Goal: Information Seeking & Learning: Learn about a topic

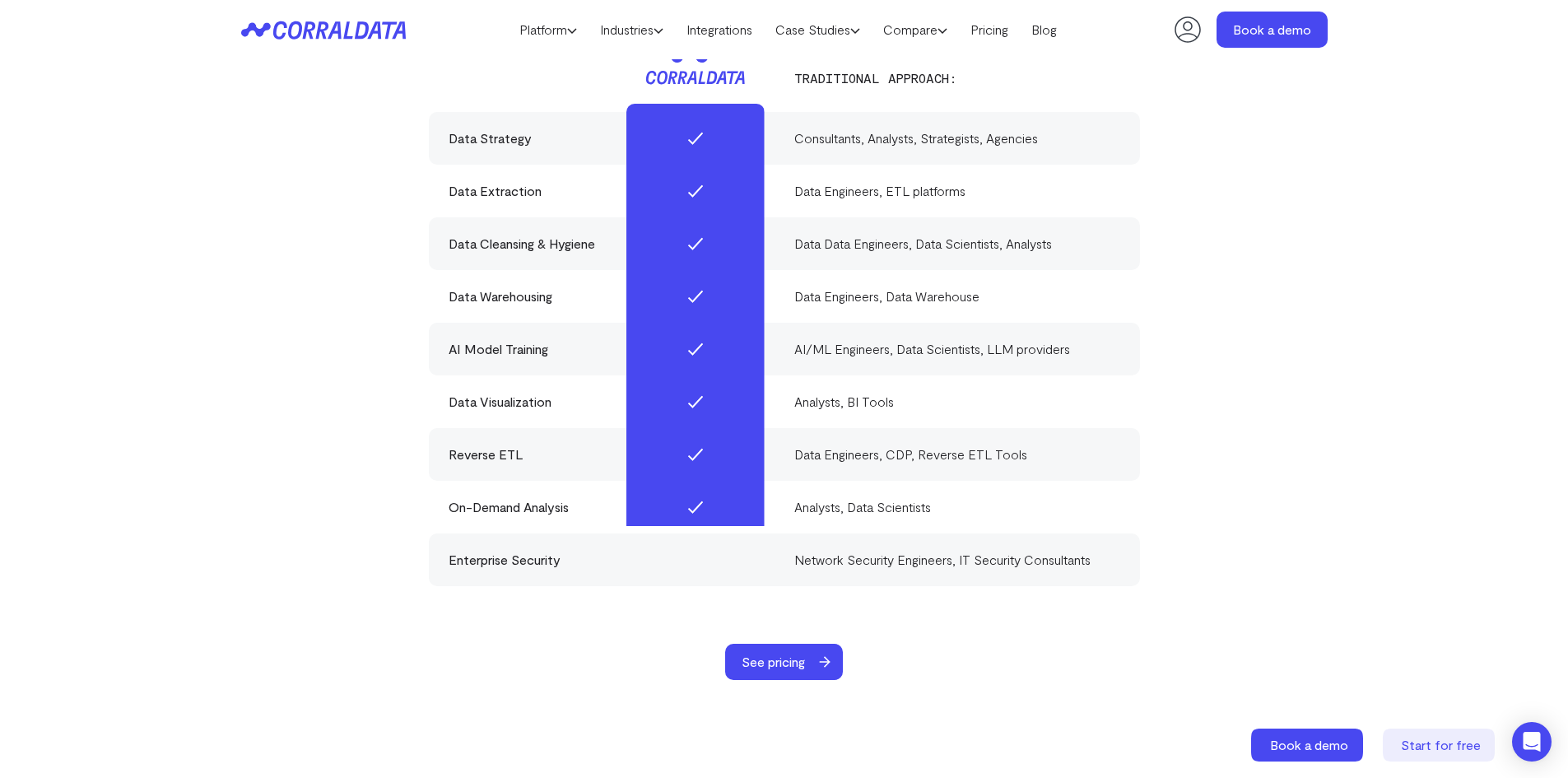
scroll to position [4823, 0]
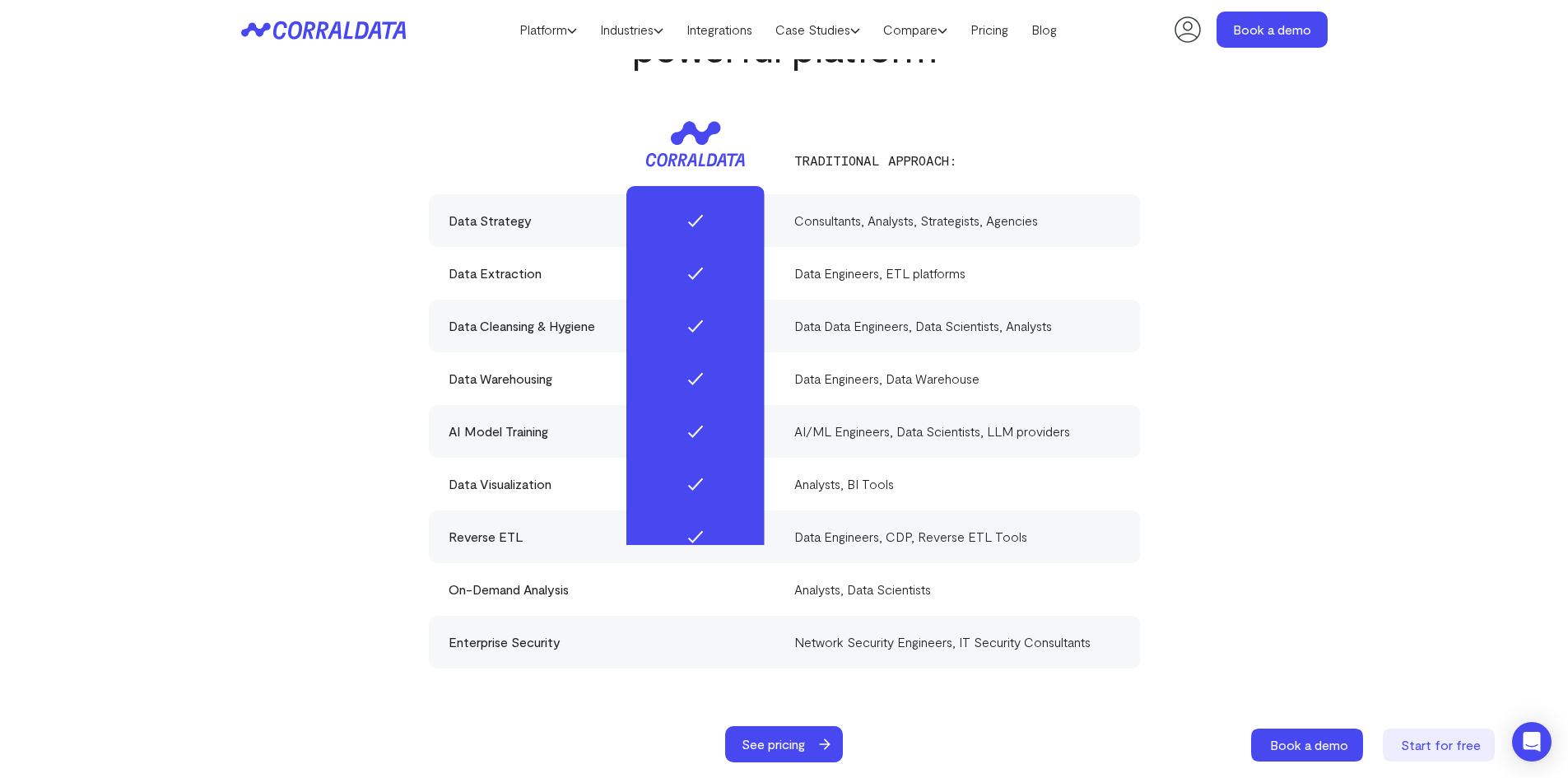
drag, startPoint x: 1438, startPoint y: 750, endPoint x: 1028, endPoint y: 643, distance: 423.7
click at [1437, 749] on span "Start for free" at bounding box center [1441, 745] width 80 height 15
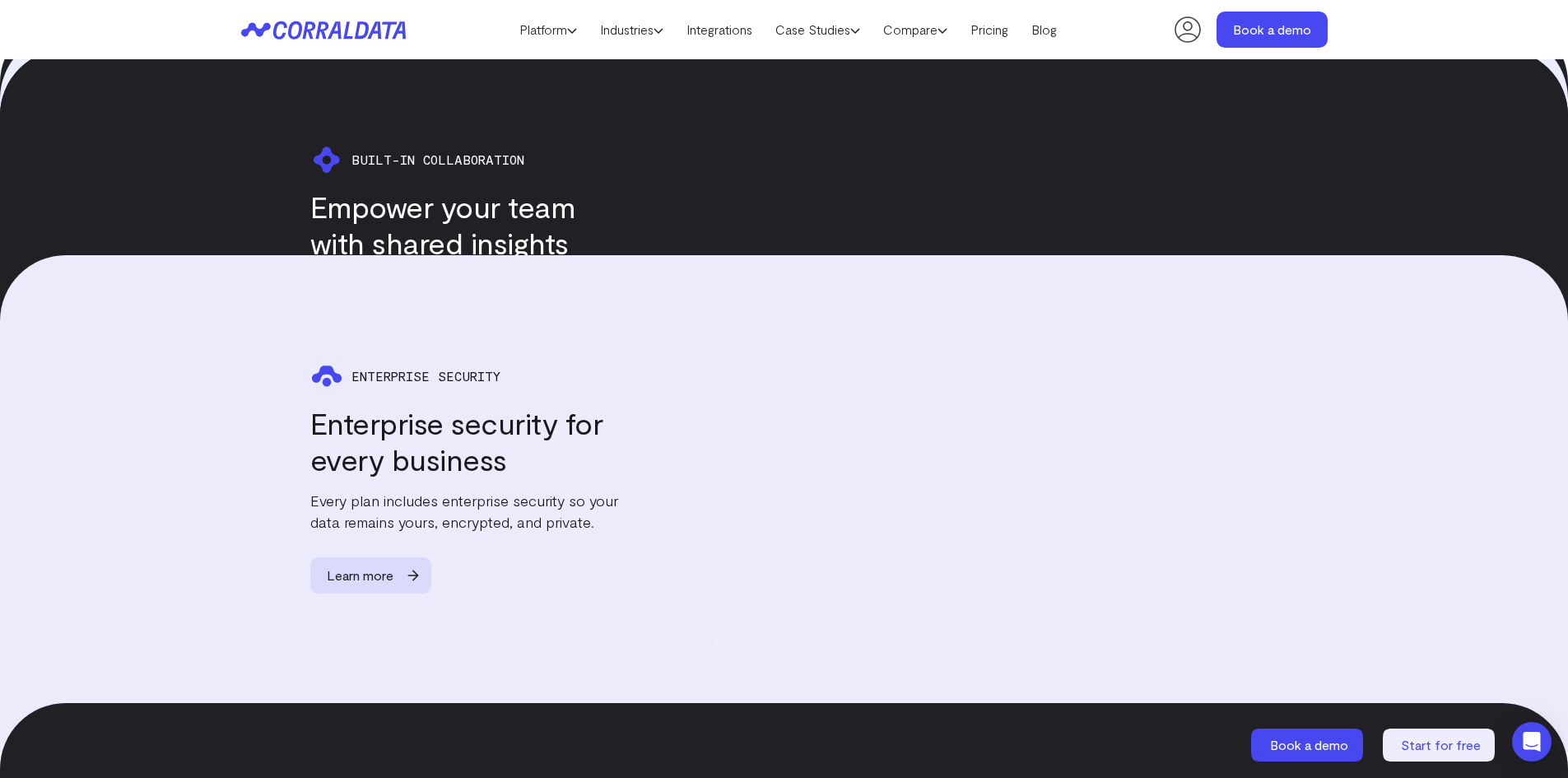
scroll to position [3553, 0]
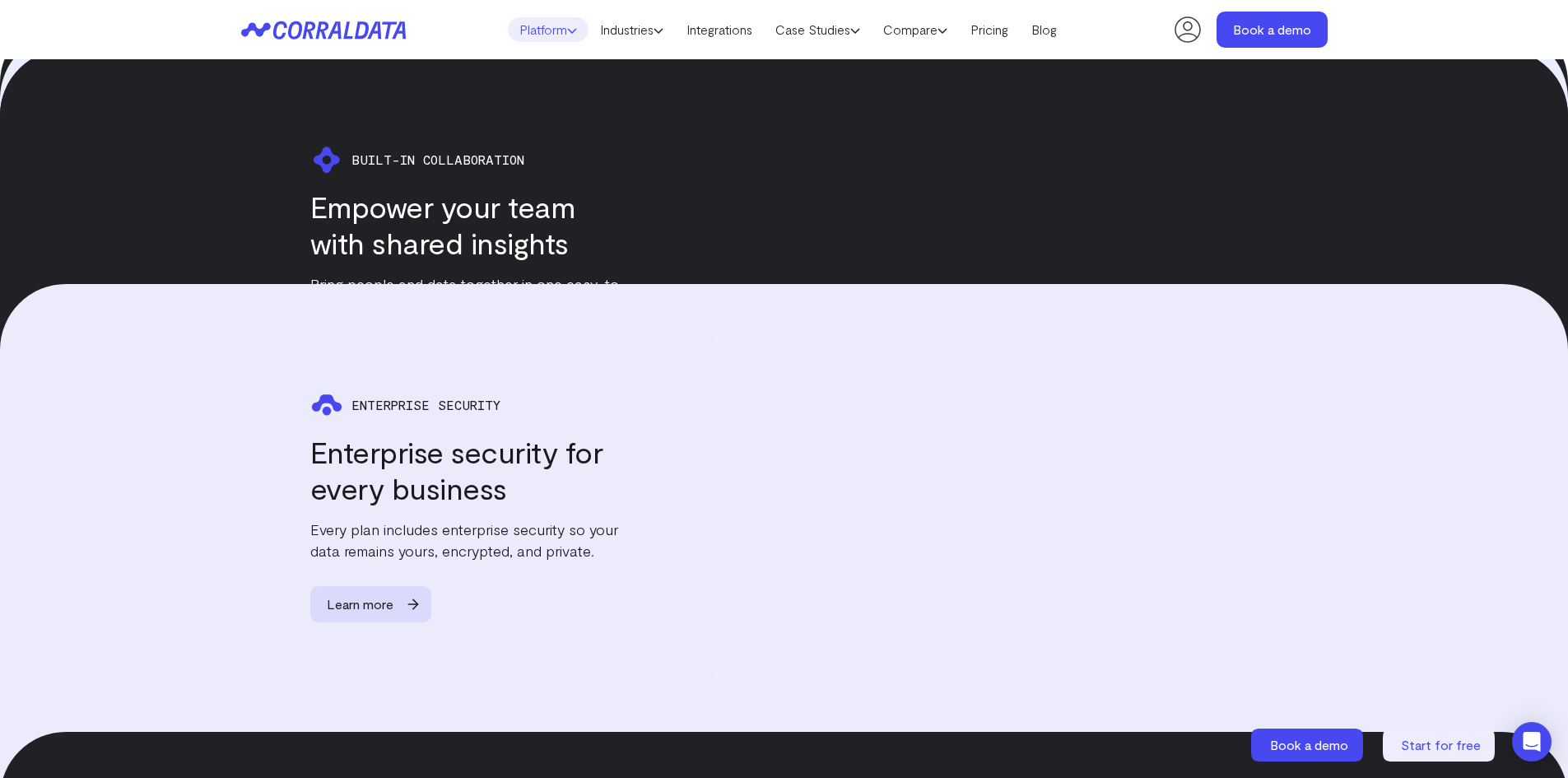
click at [568, 33] on use at bounding box center [572, 30] width 9 height 4
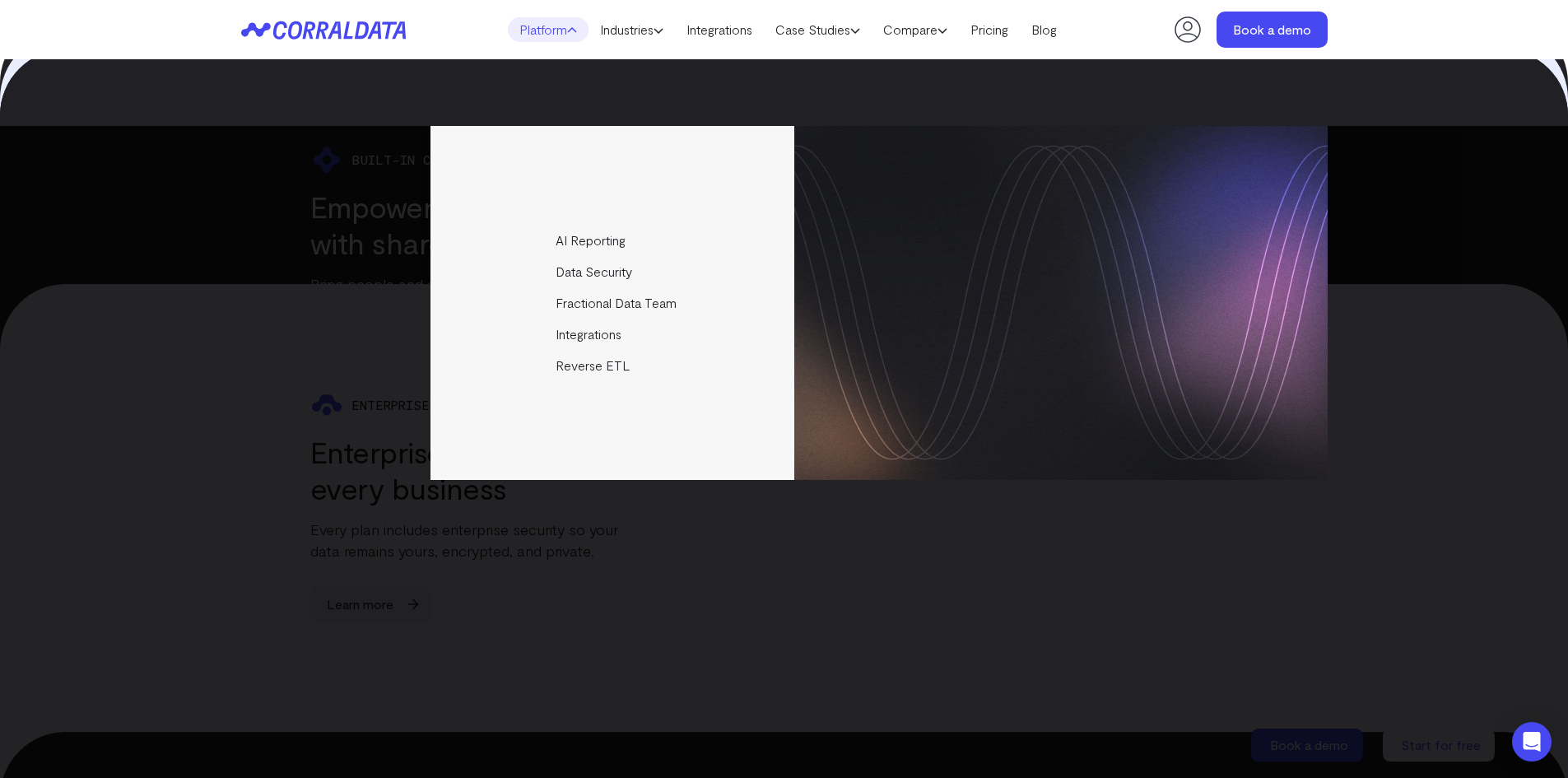
scroll to position [4212, 0]
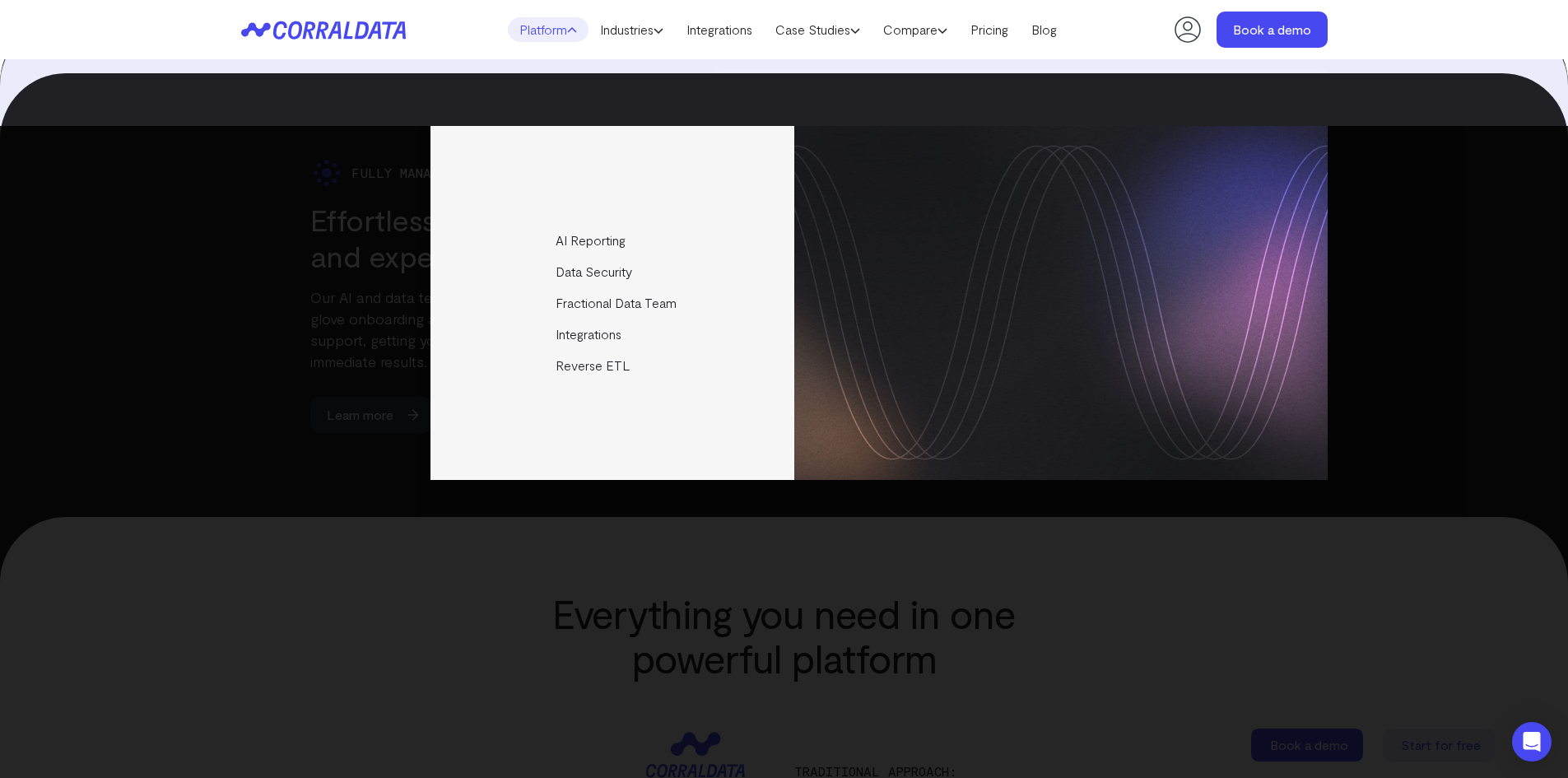
drag, startPoint x: 1033, startPoint y: 73, endPoint x: 1103, endPoint y: 79, distance: 70.3
click at [1054, 78] on div "Fully Managed Support Effortless onboarding and expert support Our AI and data …" at bounding box center [784, 295] width 1568 height 444
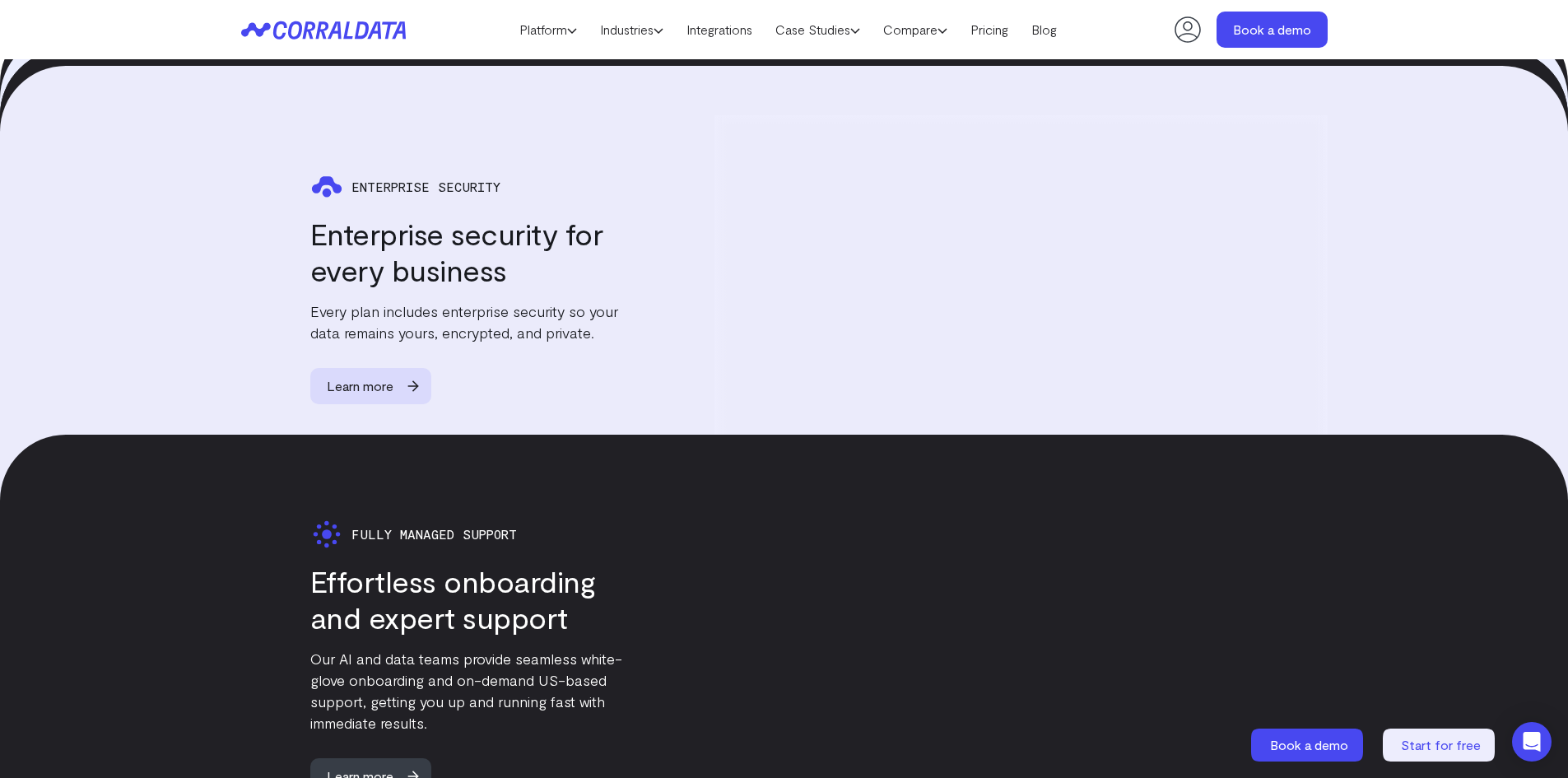
scroll to position [3800, 0]
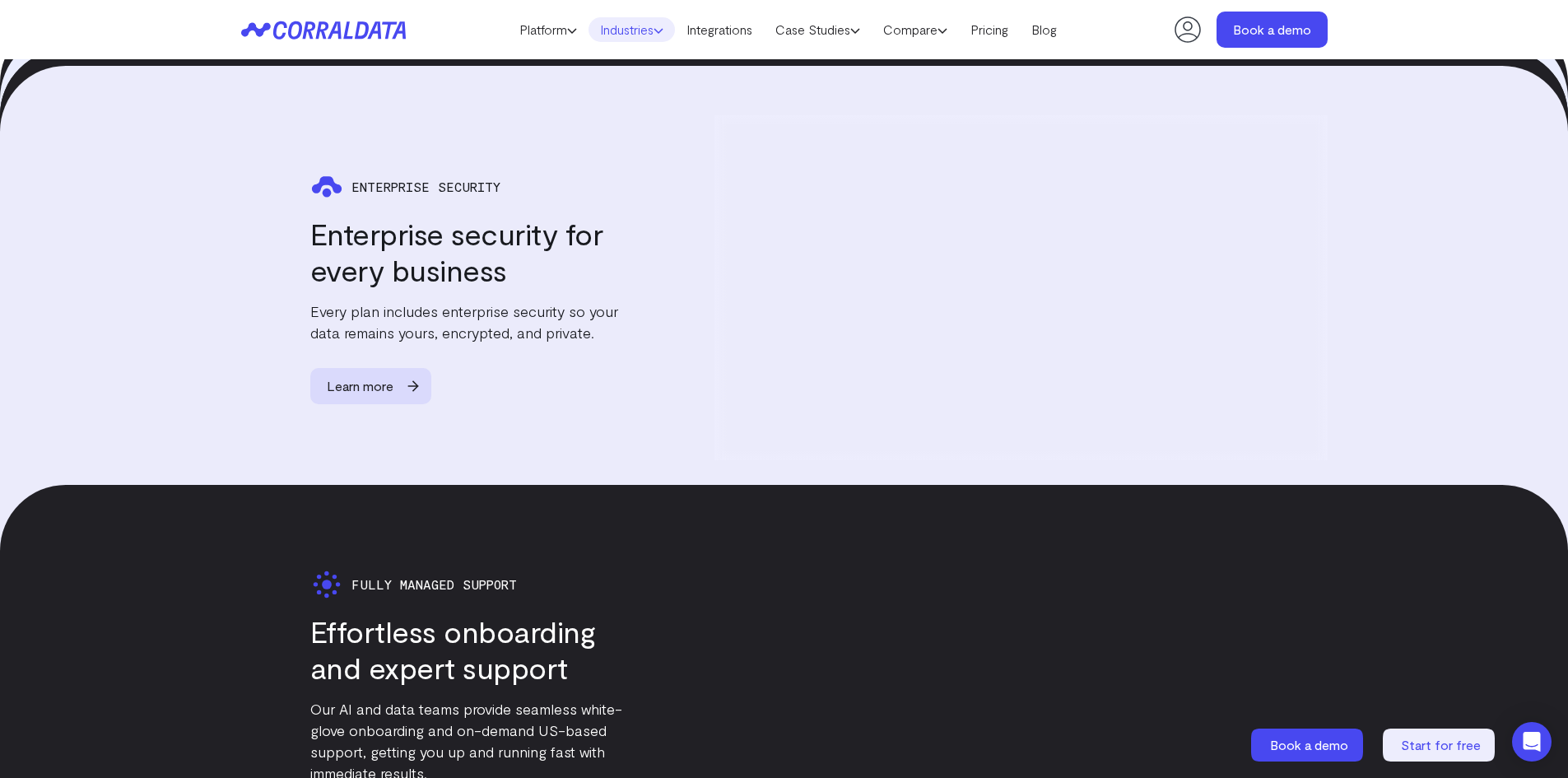
click at [648, 28] on link "Industries" at bounding box center [631, 29] width 86 height 25
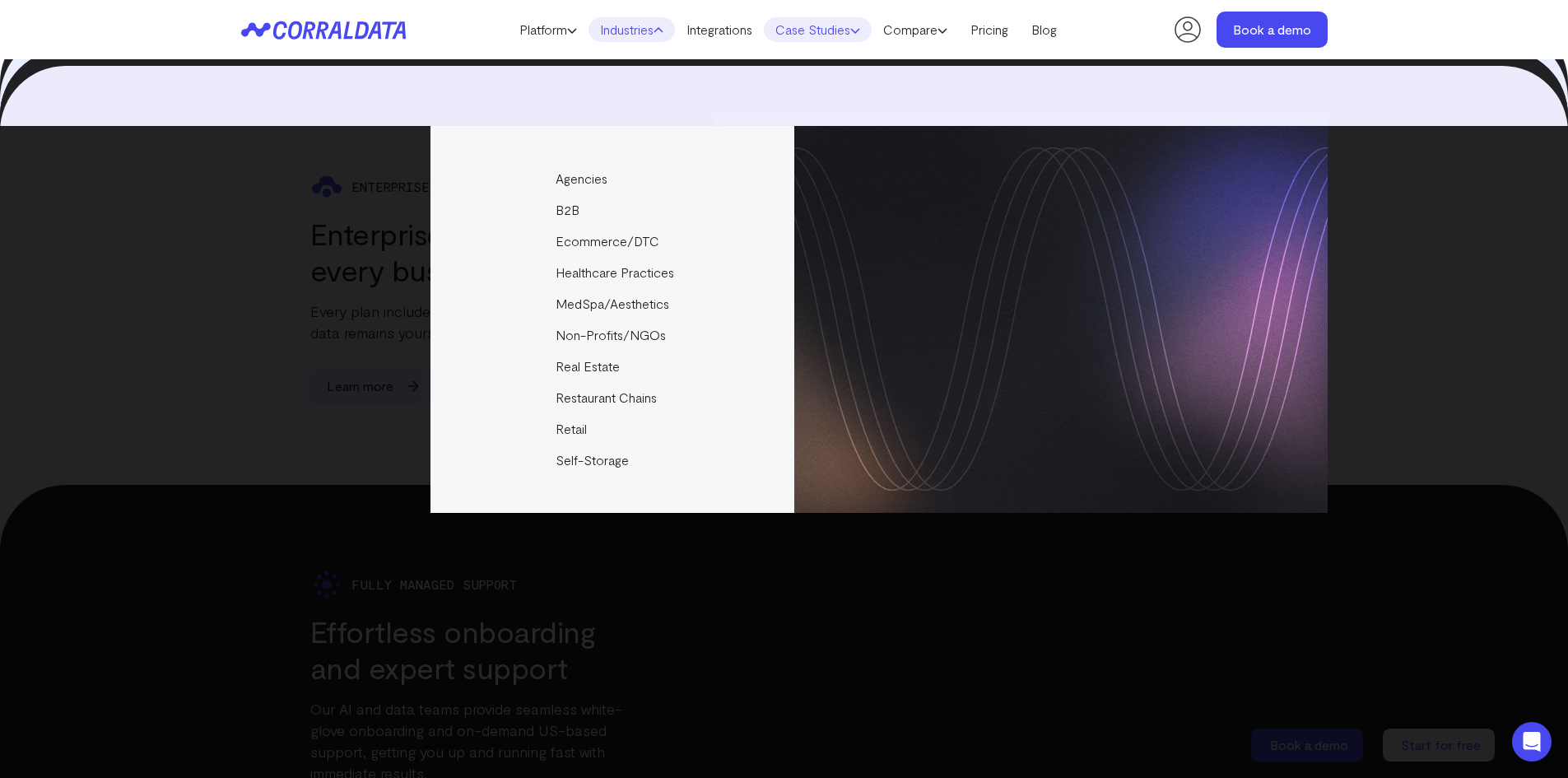
click at [860, 31] on icon at bounding box center [855, 30] width 9 height 9
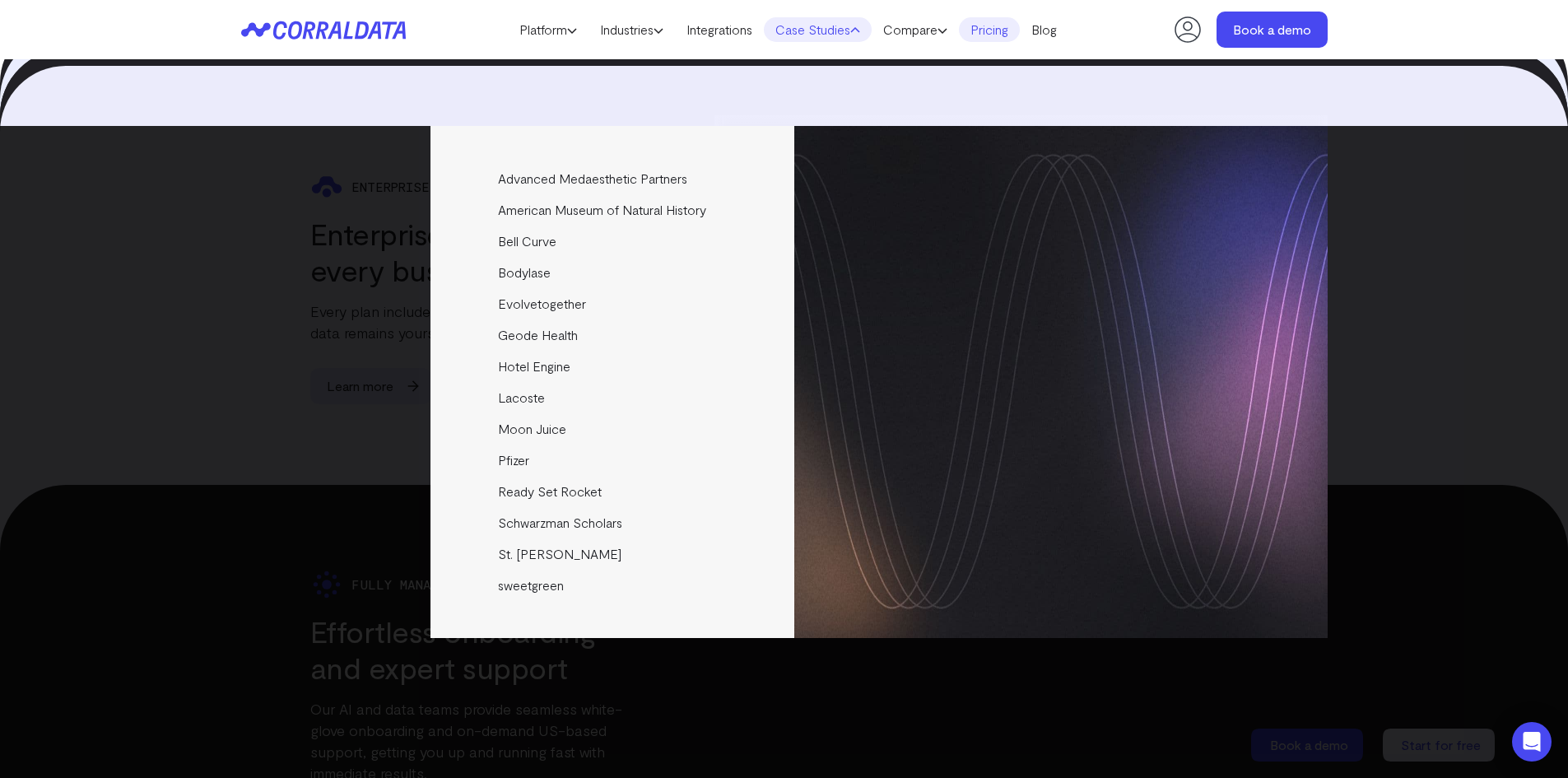
click at [983, 27] on link "Pricing" at bounding box center [989, 29] width 61 height 25
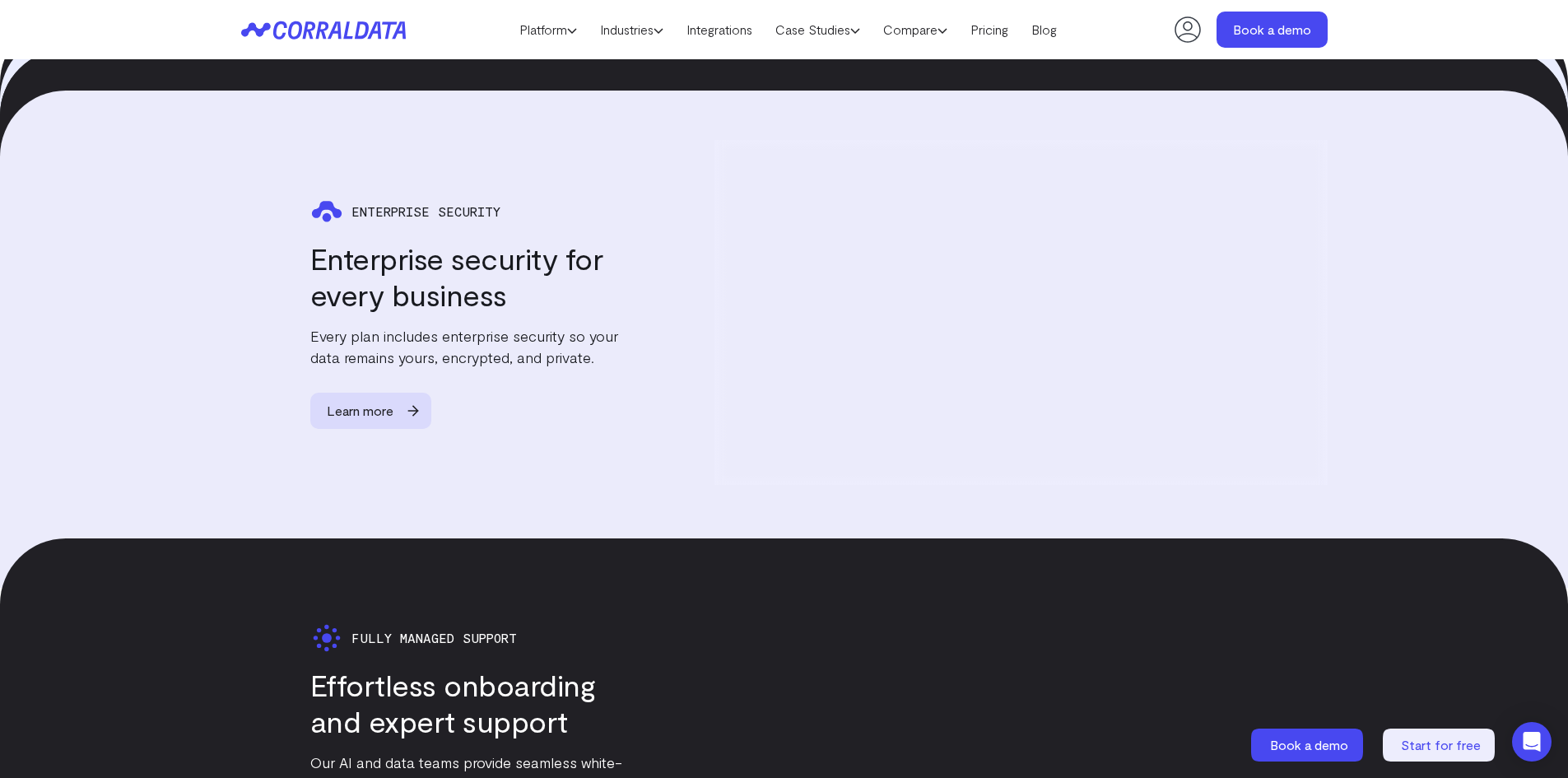
scroll to position [3718, 0]
